Goal: Transaction & Acquisition: Purchase product/service

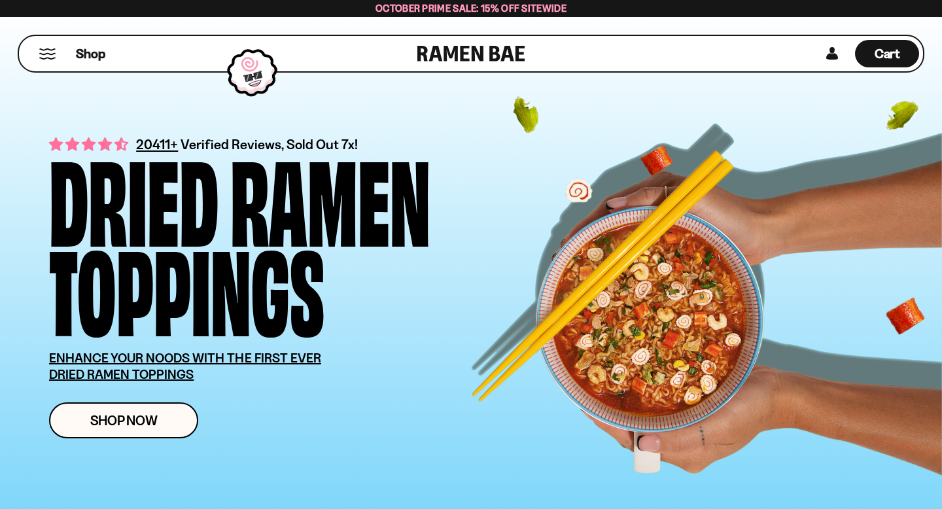
scroll to position [3, 0]
click at [823, 56] on link at bounding box center [833, 53] width 20 height 27
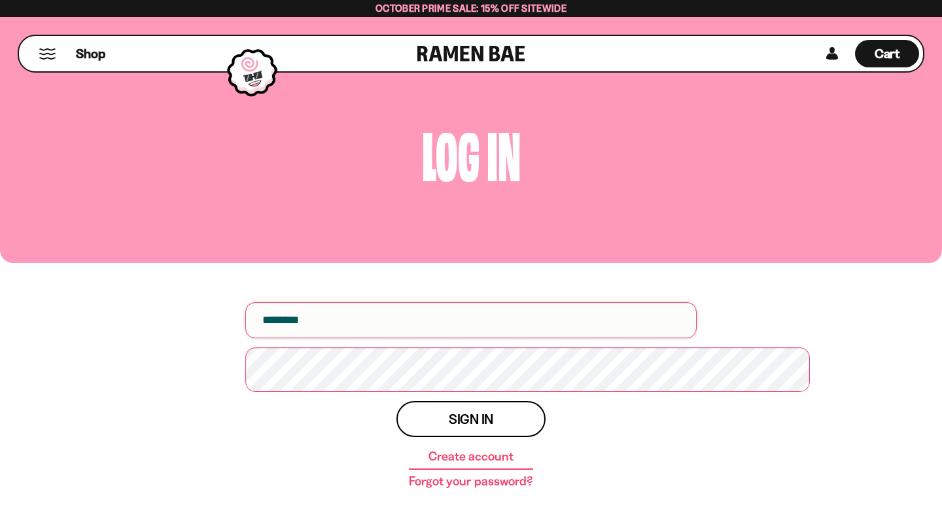
click at [346, 338] on input "email" at bounding box center [471, 320] width 452 height 36
click at [403, 338] on input "email" at bounding box center [471, 320] width 452 height 36
type input "**********"
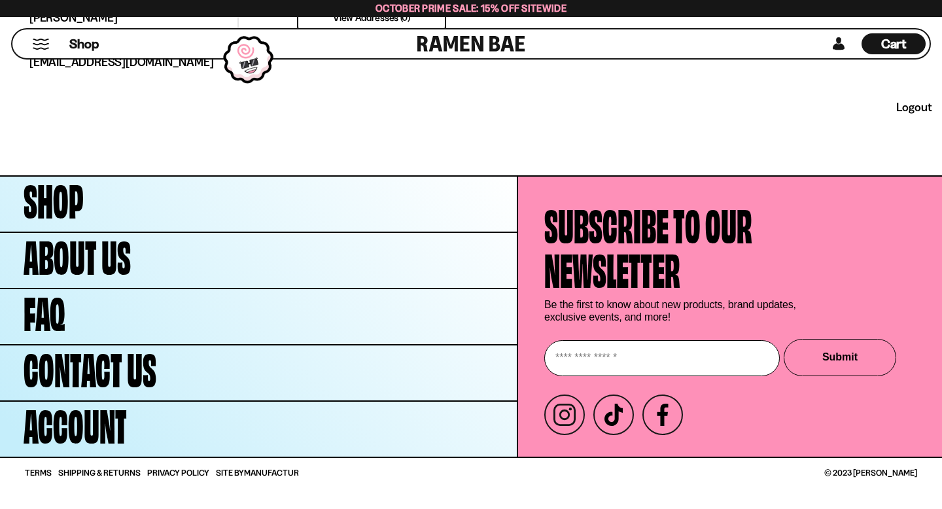
scroll to position [650, 0]
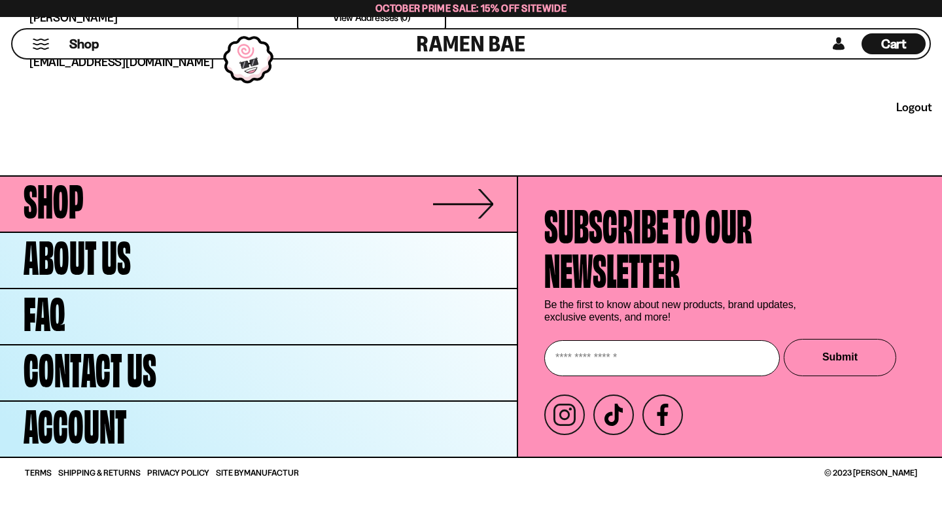
click at [76, 175] on span "Shop" at bounding box center [54, 197] width 60 height 44
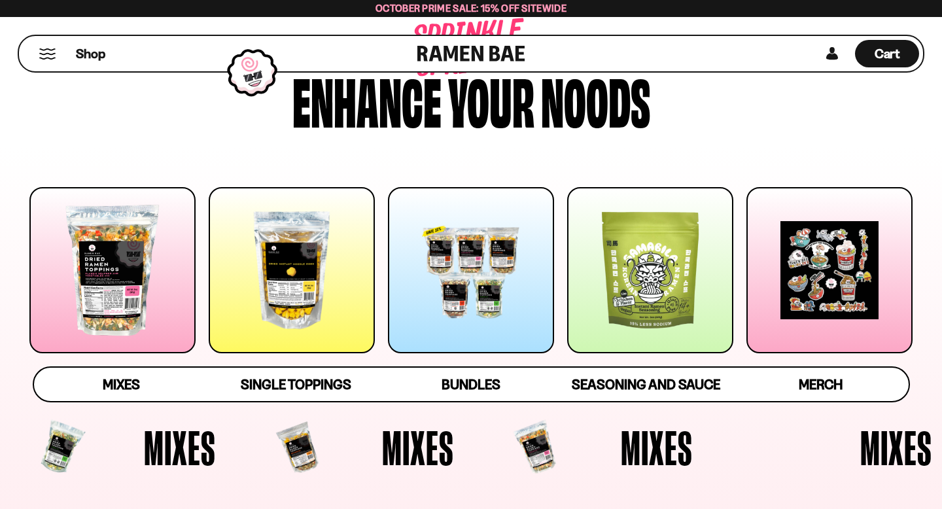
scroll to position [152, 0]
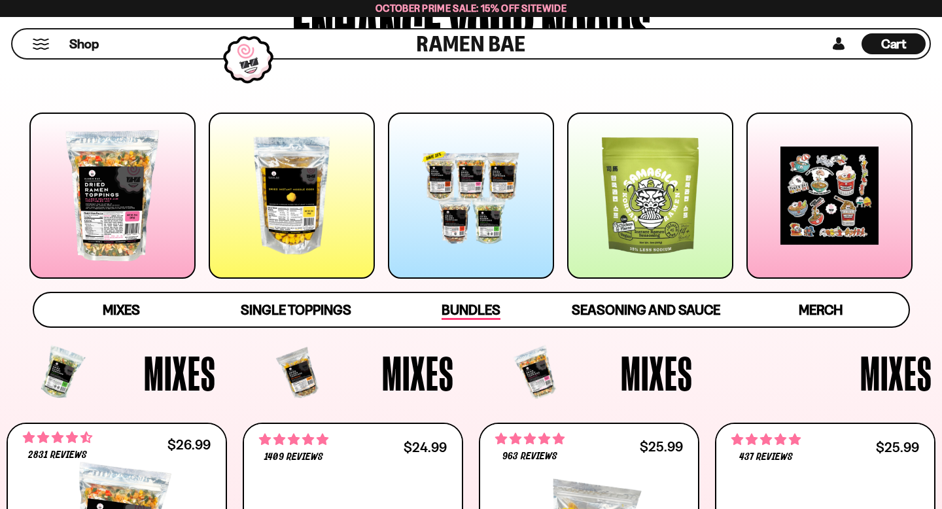
click at [465, 320] on span "Bundles" at bounding box center [471, 311] width 59 height 18
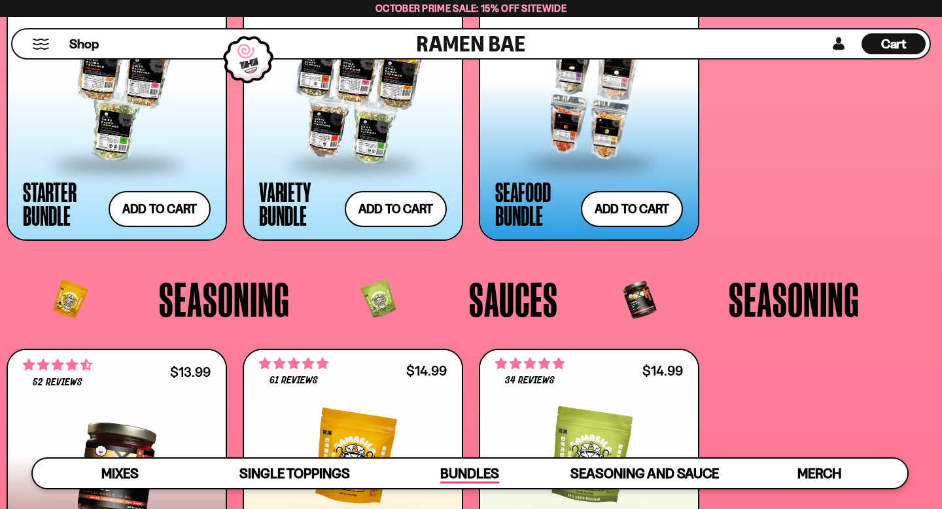
scroll to position [2736, 0]
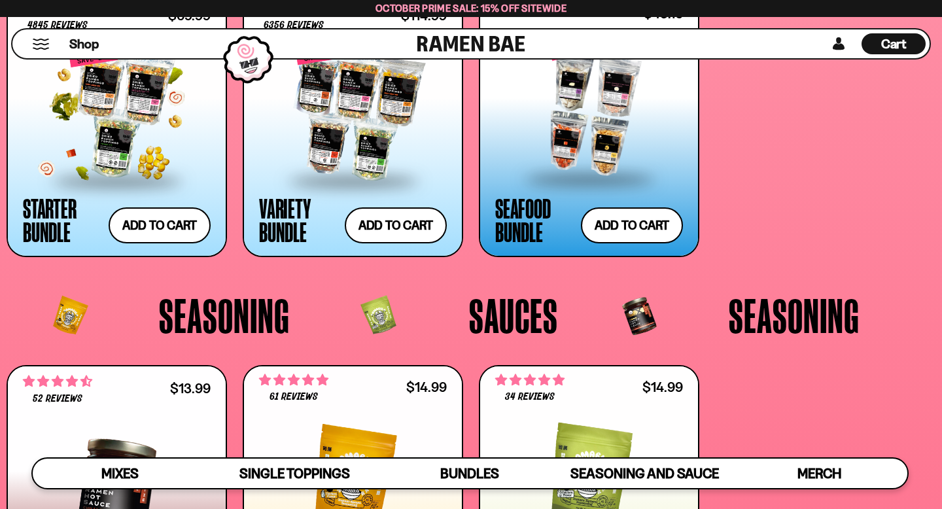
click at [112, 179] on div at bounding box center [117, 113] width 188 height 131
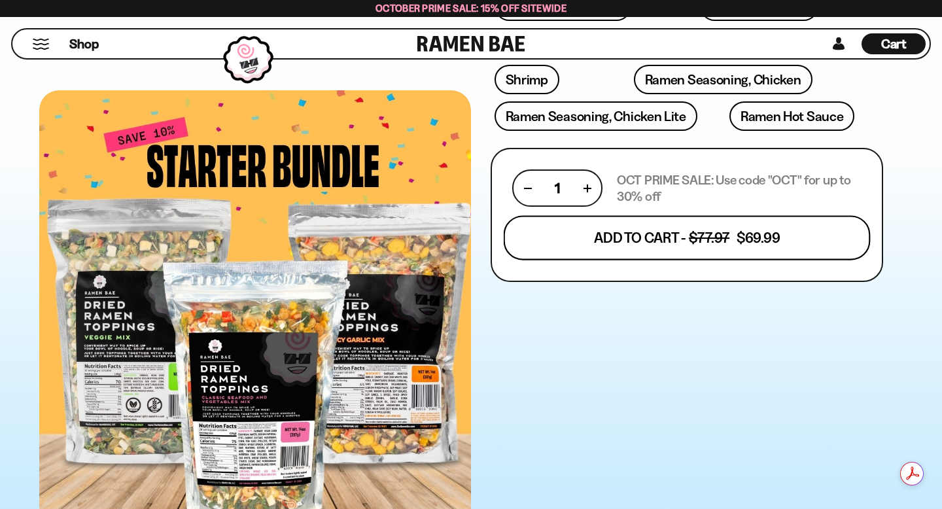
click at [669, 260] on button "Add To Cart - $77.97 $69.99" at bounding box center [687, 238] width 367 height 44
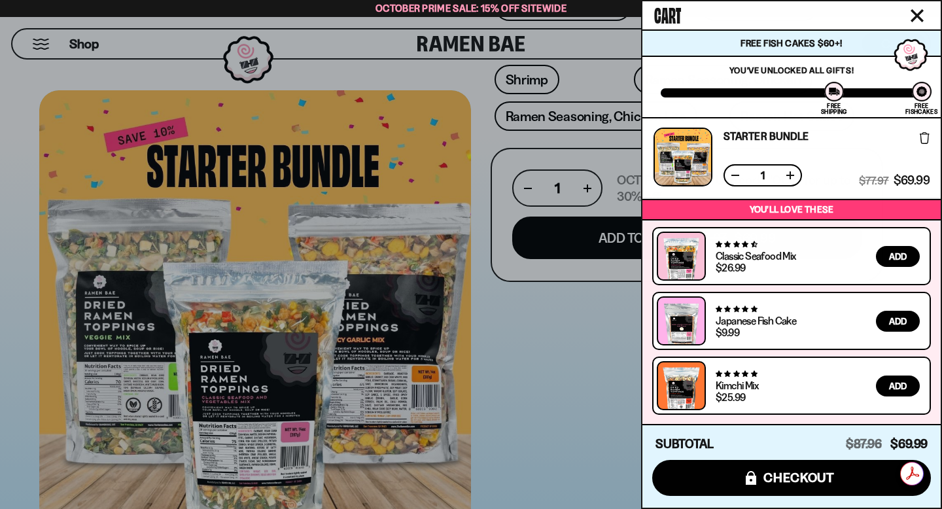
scroll to position [171, 0]
click at [517, 481] on div at bounding box center [471, 254] width 942 height 509
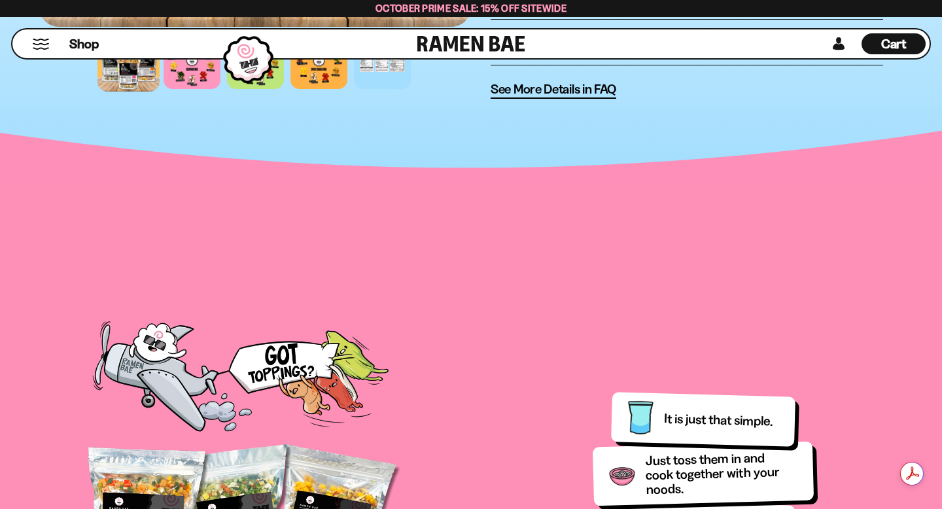
scroll to position [1165, 0]
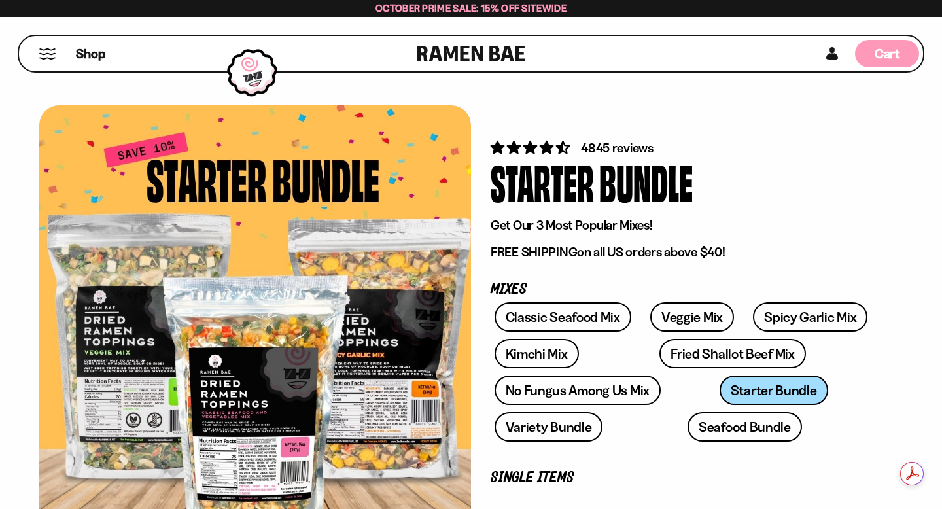
click at [880, 57] on span "Cart" at bounding box center [888, 54] width 26 height 16
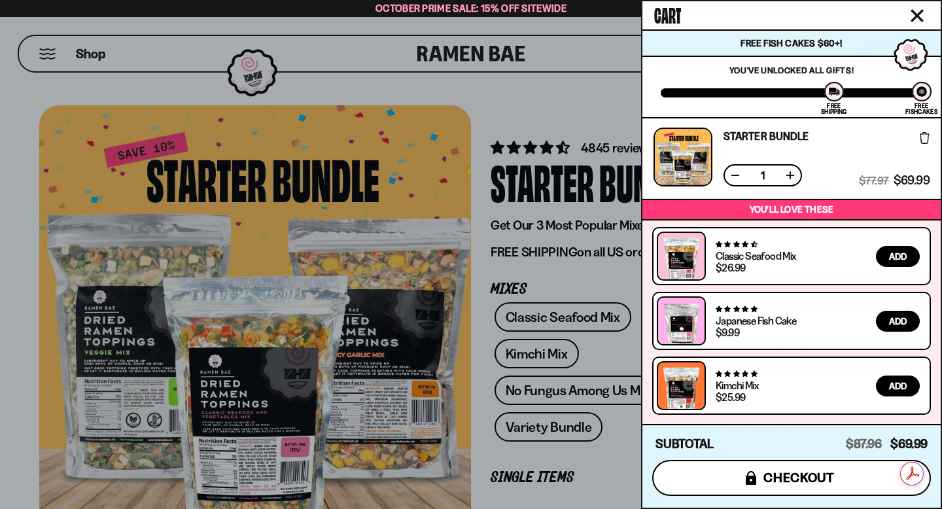
click at [764, 472] on span "checkout" at bounding box center [799, 478] width 71 height 14
